Goal: Transaction & Acquisition: Purchase product/service

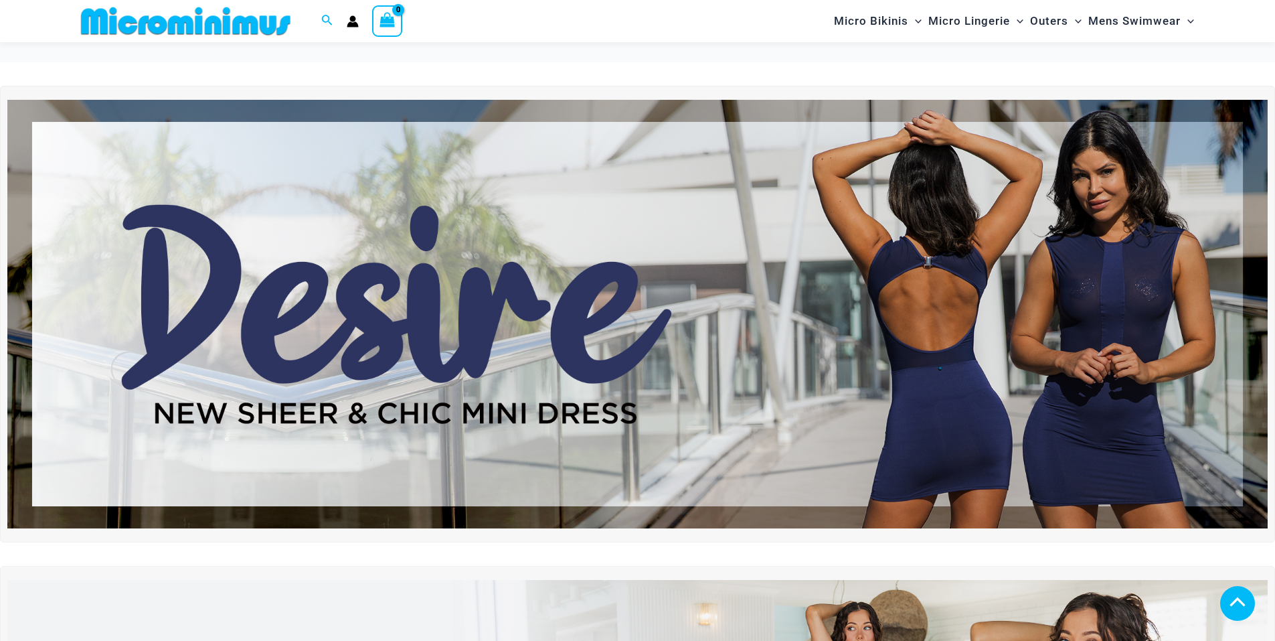
scroll to position [343, 0]
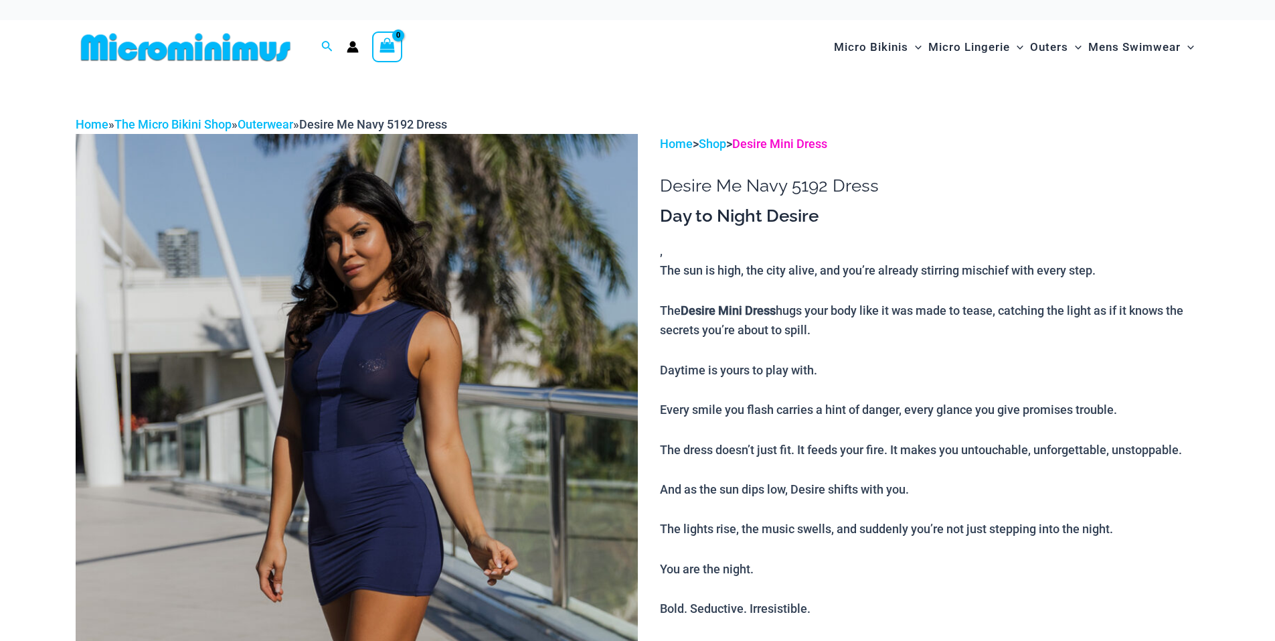
click at [799, 145] on link "Desire Mini Dress" at bounding box center [779, 144] width 95 height 14
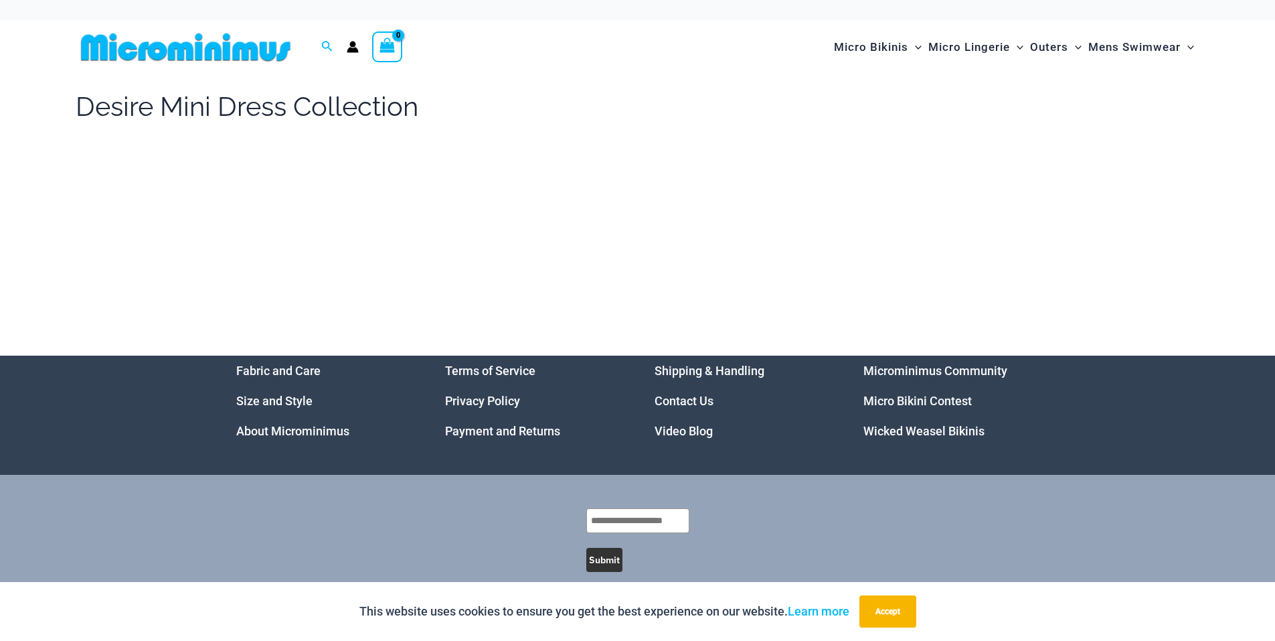
click at [209, 115] on h1 "Desire Mini Dress Collection" at bounding box center [247, 106] width 343 height 37
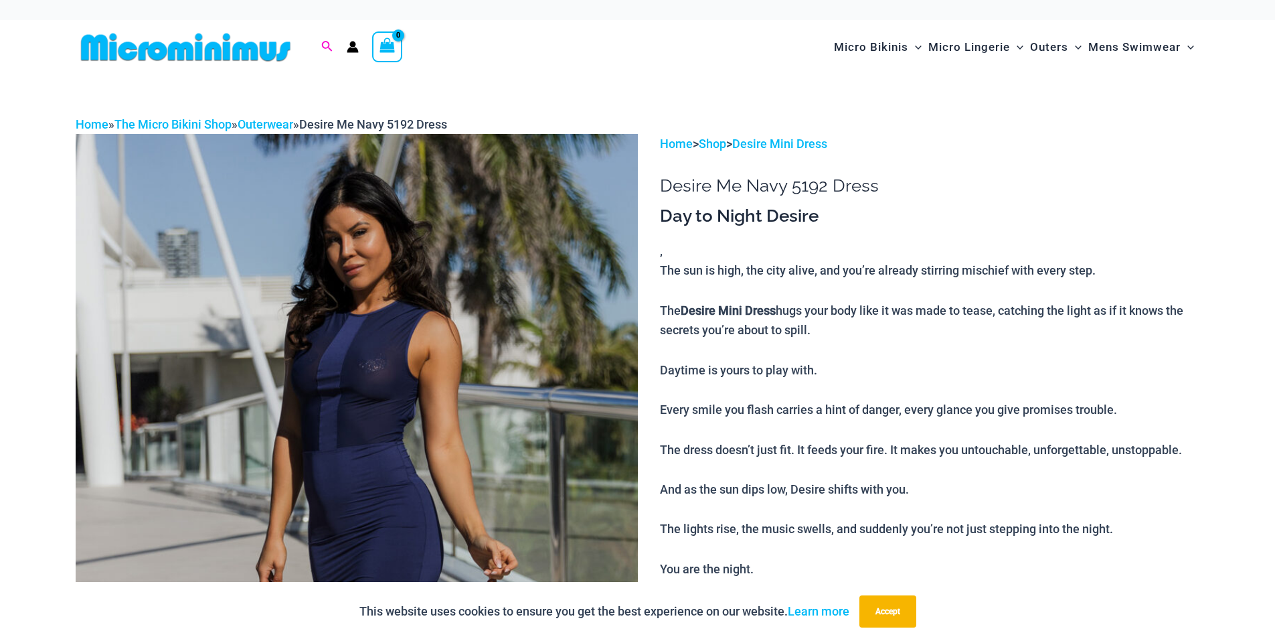
click at [321, 41] on icon "Search icon link" at bounding box center [326, 47] width 11 height 12
type input "******"
click button "Search" at bounding box center [0, 0] width 0 height 0
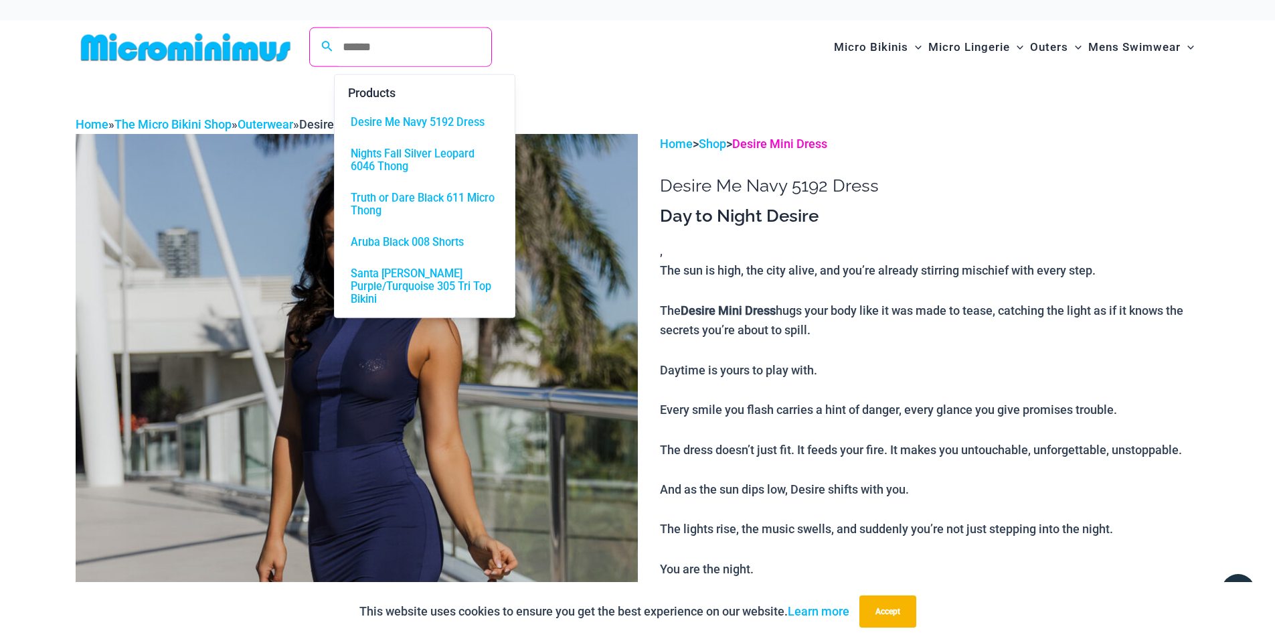
click at [809, 143] on link "Desire Mini Dress" at bounding box center [779, 144] width 95 height 14
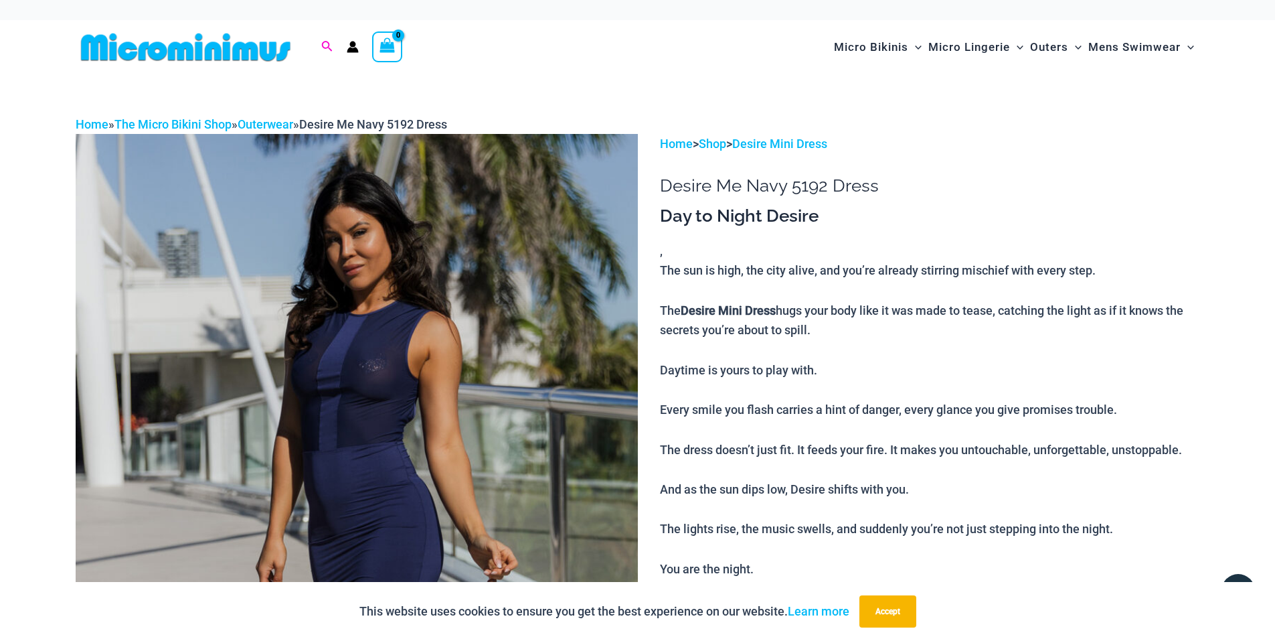
click at [322, 44] on icon "Search icon link" at bounding box center [326, 46] width 11 height 11
click button "Search" at bounding box center [0, 0] width 0 height 0
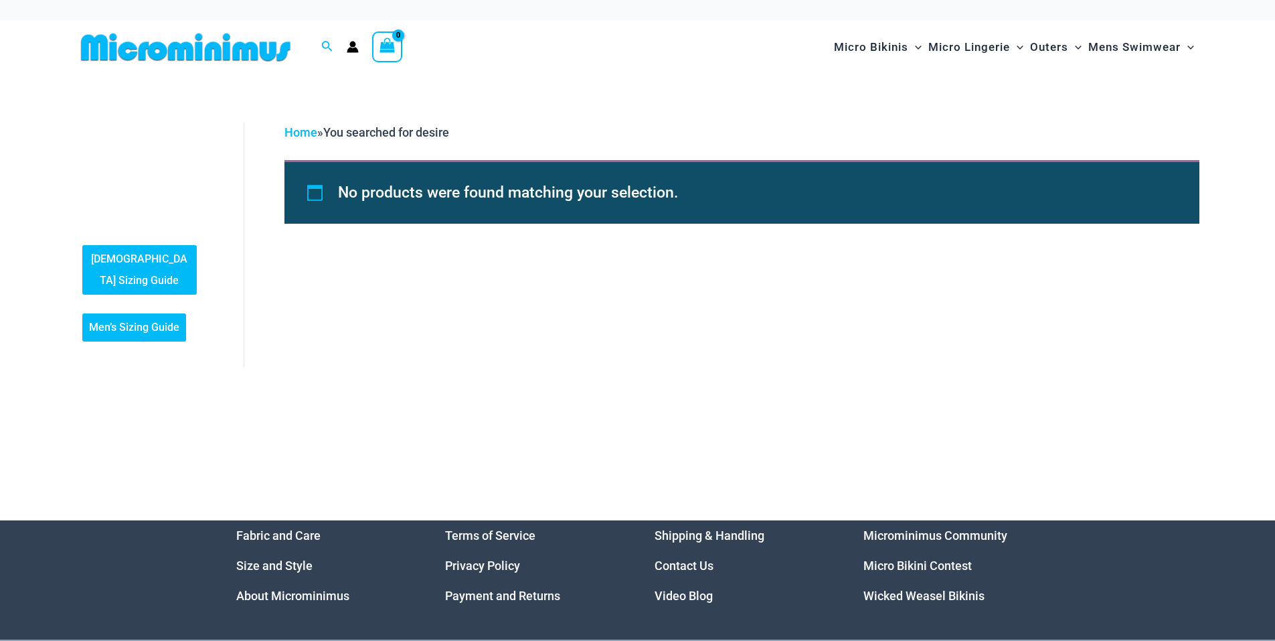
click at [250, 36] on img at bounding box center [186, 47] width 220 height 30
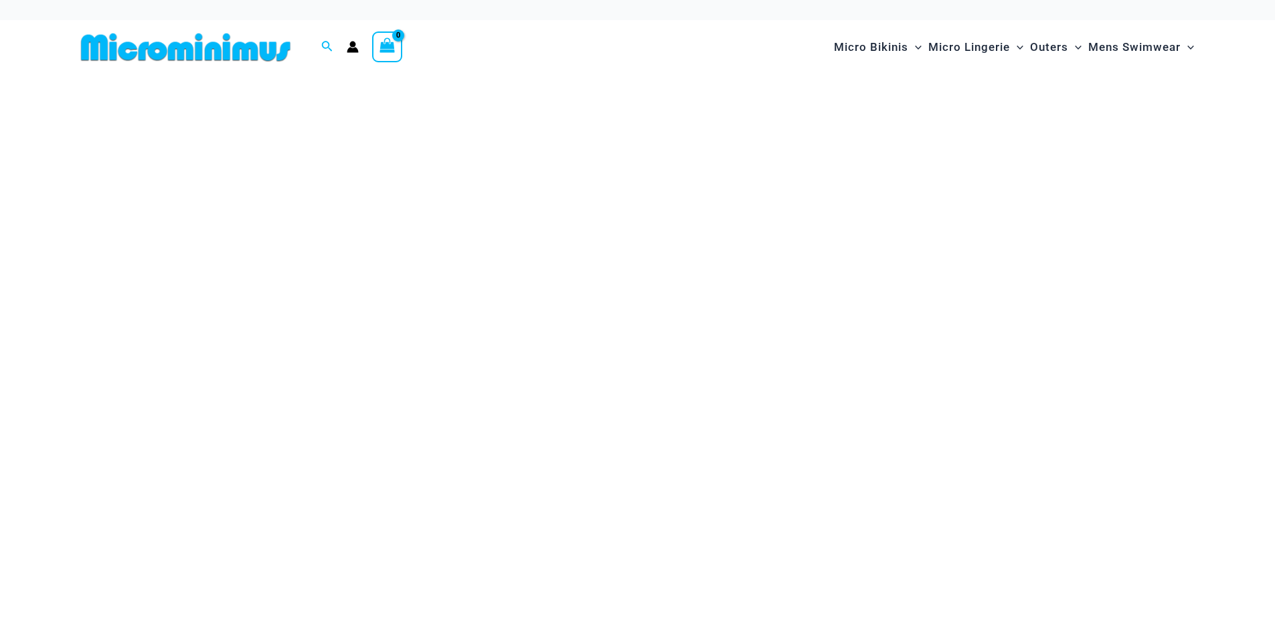
click at [209, 45] on img at bounding box center [186, 47] width 220 height 30
click at [361, 48] on input "Search for: Search" at bounding box center [412, 47] width 157 height 38
type input "******"
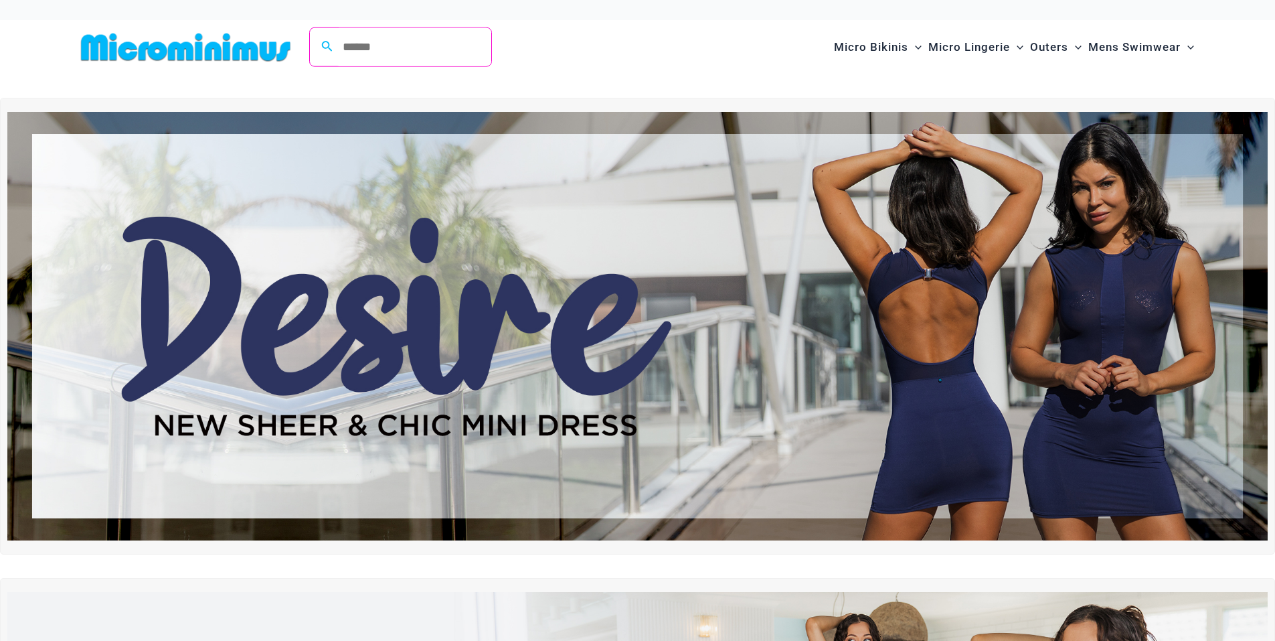
click button "Search" at bounding box center [0, 0] width 0 height 0
